Goal: Navigation & Orientation: Find specific page/section

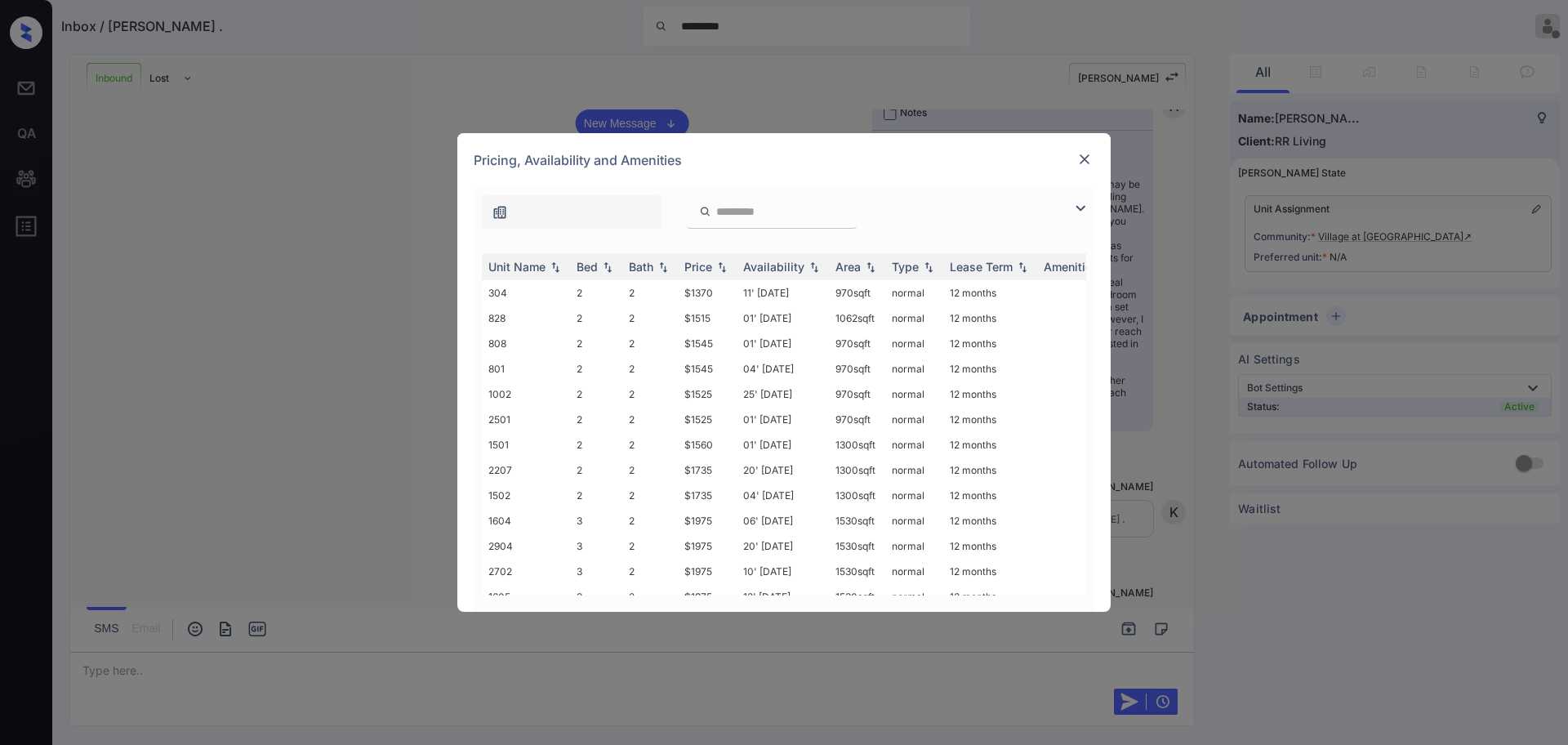
click at [1091, 164] on img at bounding box center [1085, 159] width 17 height 17
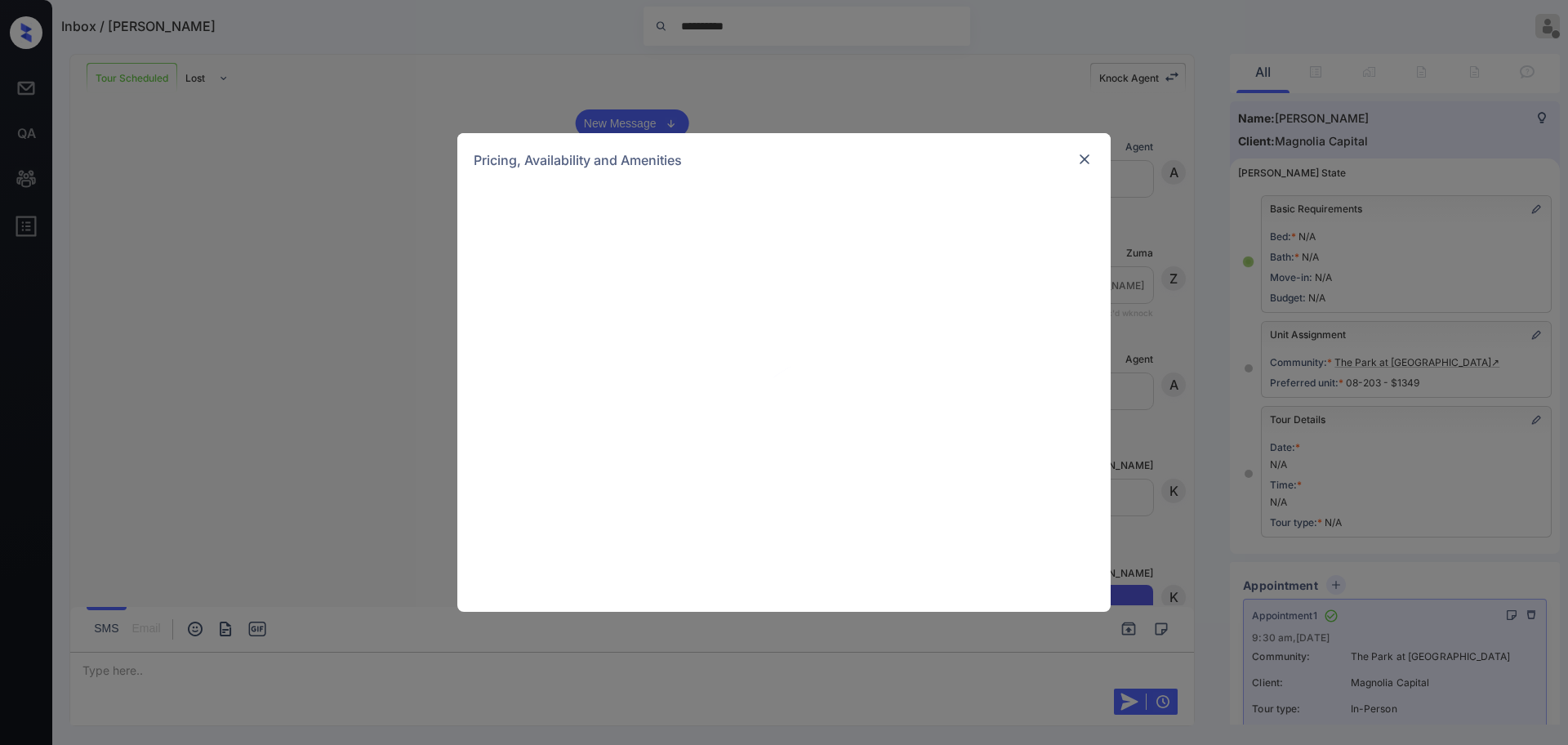
scroll to position [871, 0]
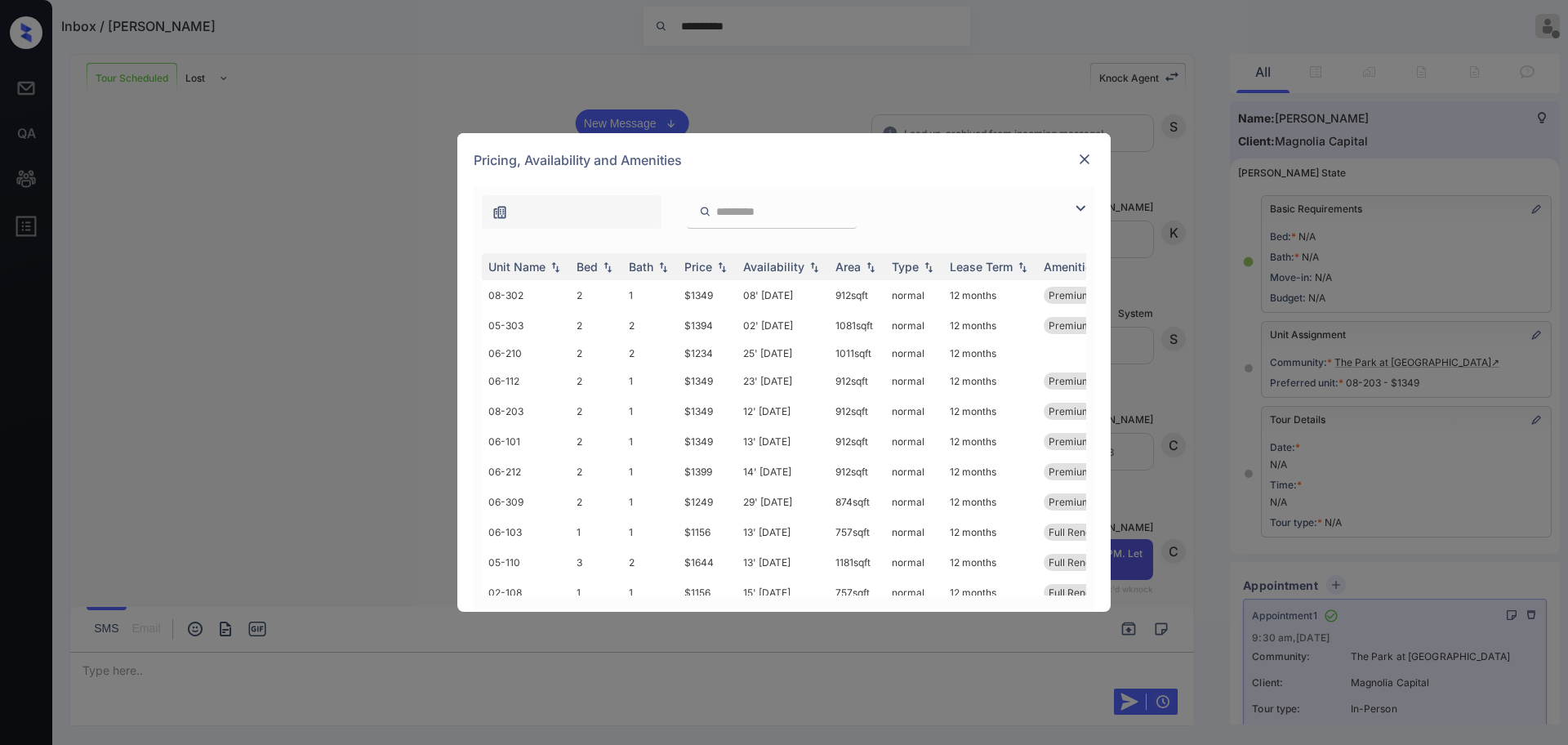
click at [1083, 157] on img at bounding box center [1085, 159] width 17 height 17
